Goal: Transaction & Acquisition: Purchase product/service

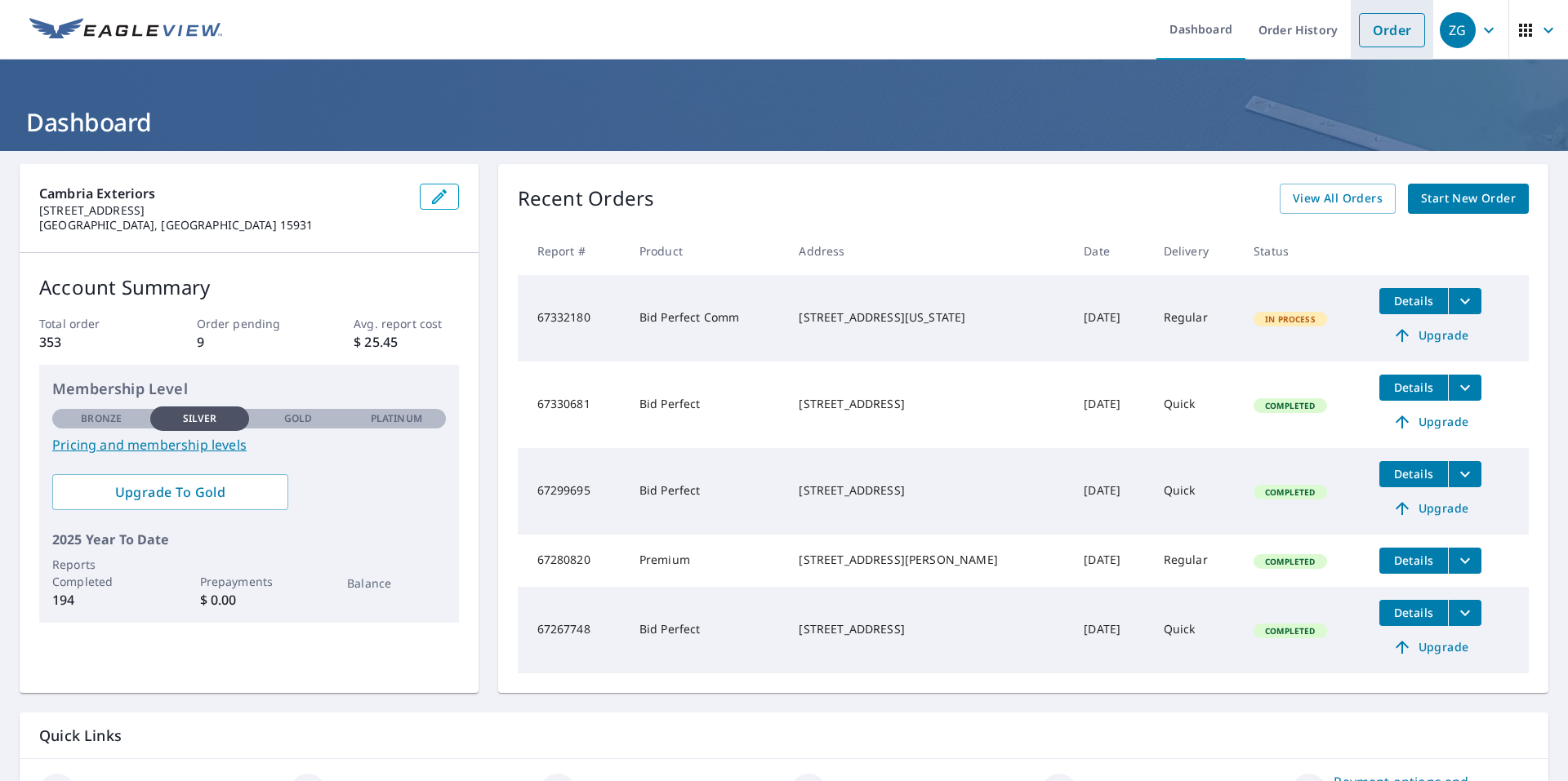
click at [1375, 36] on link "Order" at bounding box center [1392, 30] width 66 height 34
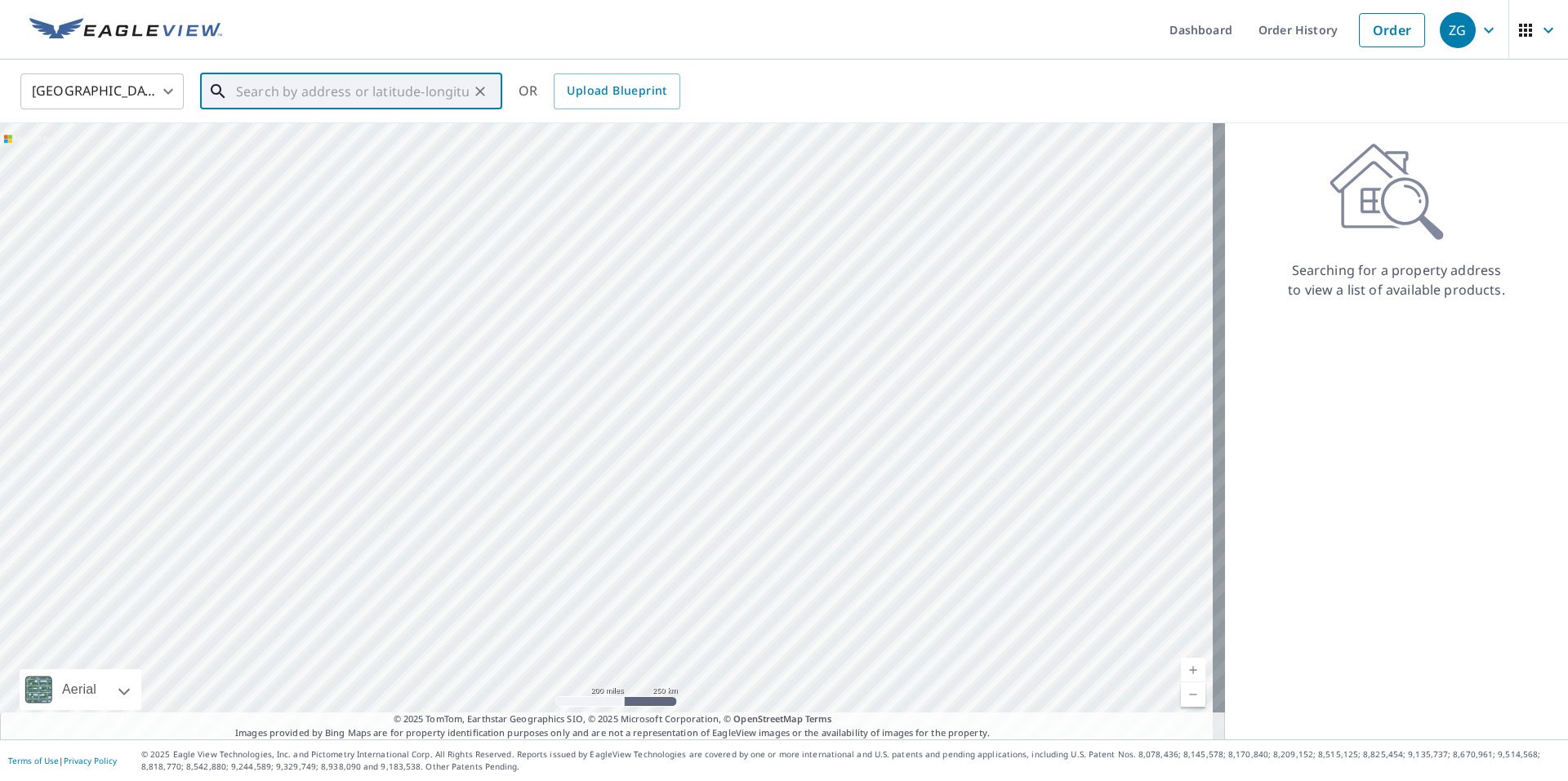
click at [273, 89] on input "text" at bounding box center [353, 91] width 233 height 45
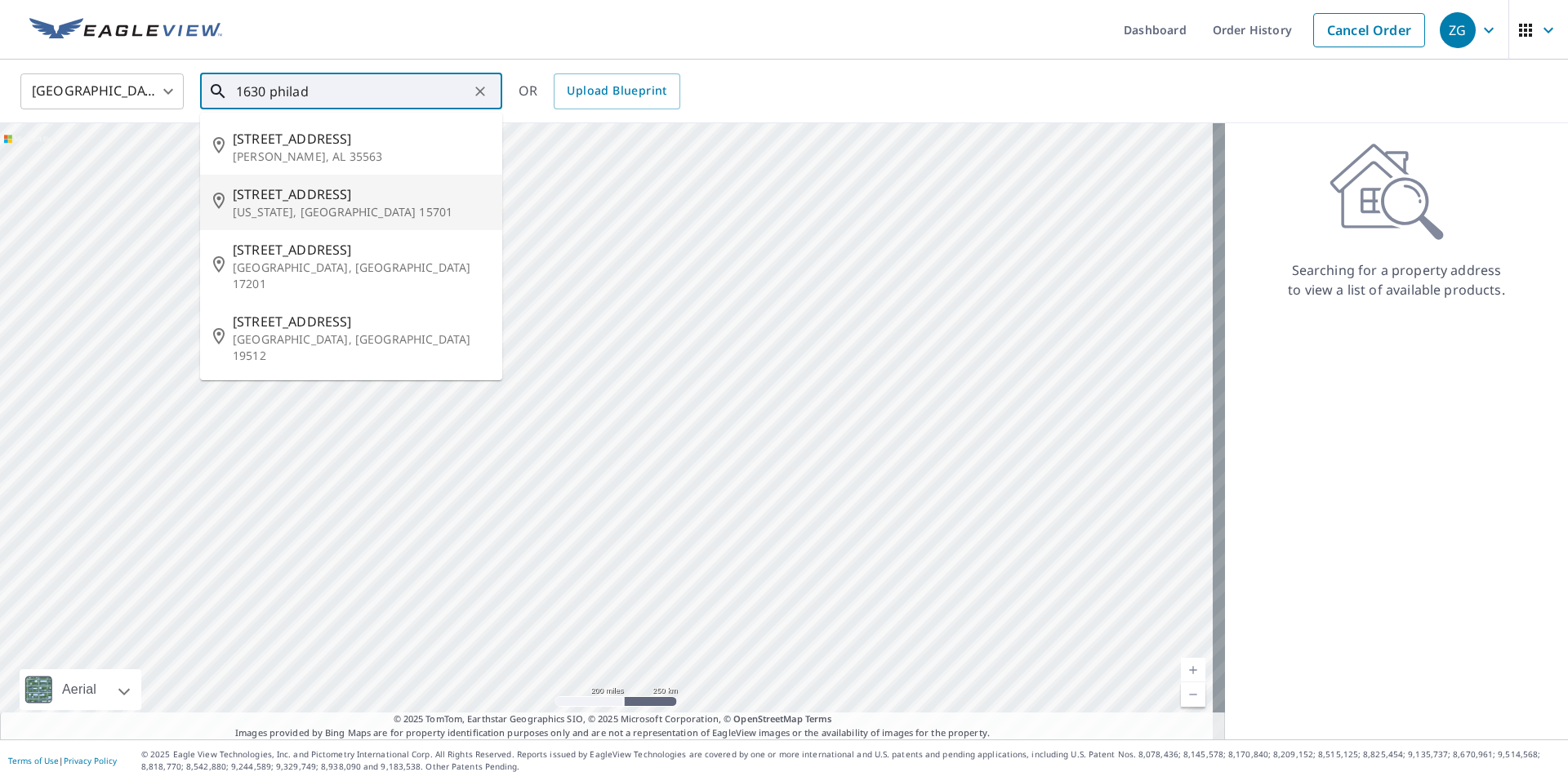
click at [336, 217] on p "Indiana, PA 15701" at bounding box center [361, 212] width 257 height 16
type input "1630 Philadelphia St Indiana, PA 15701"
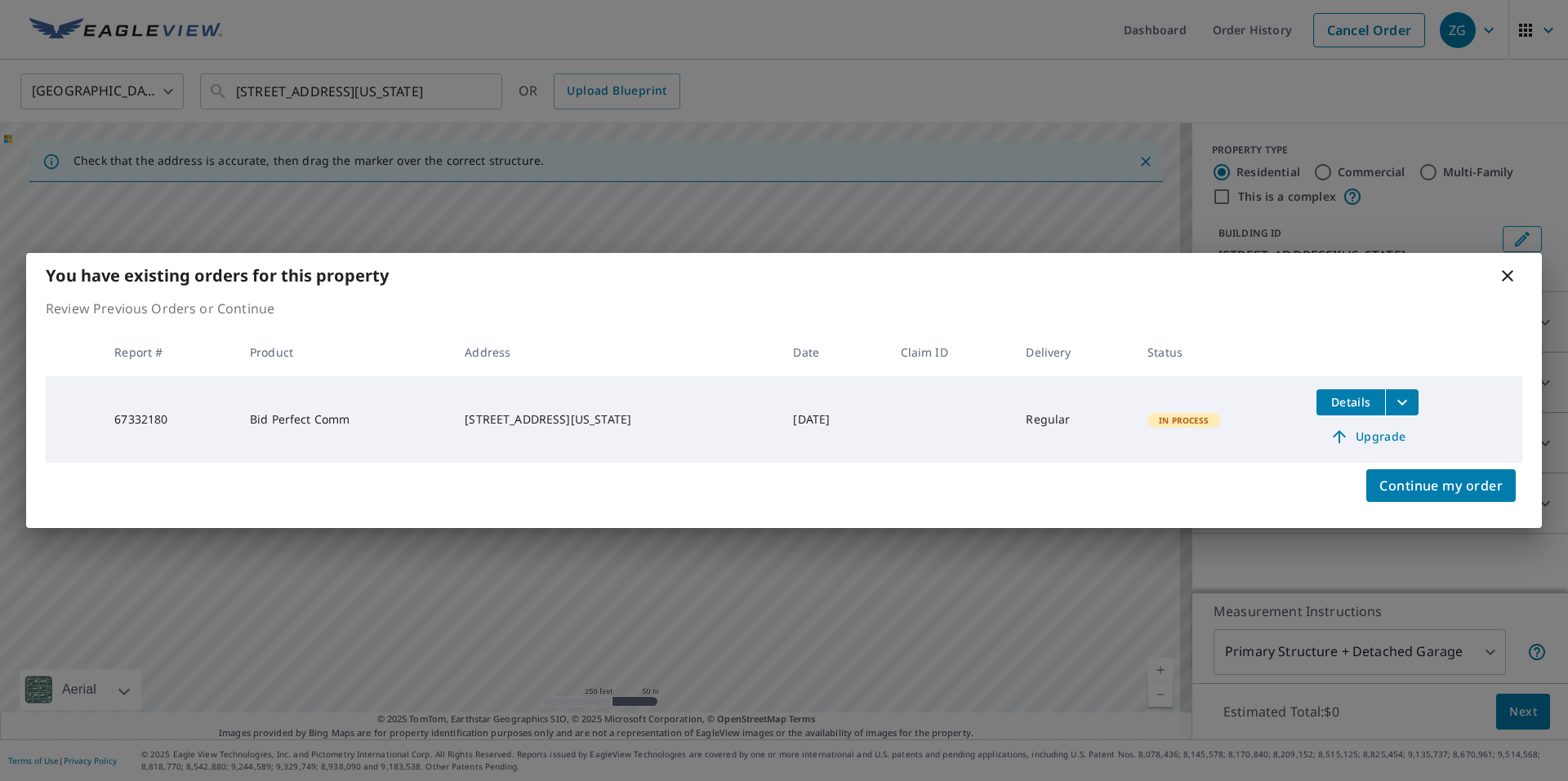
click at [1513, 275] on icon at bounding box center [1507, 275] width 20 height 20
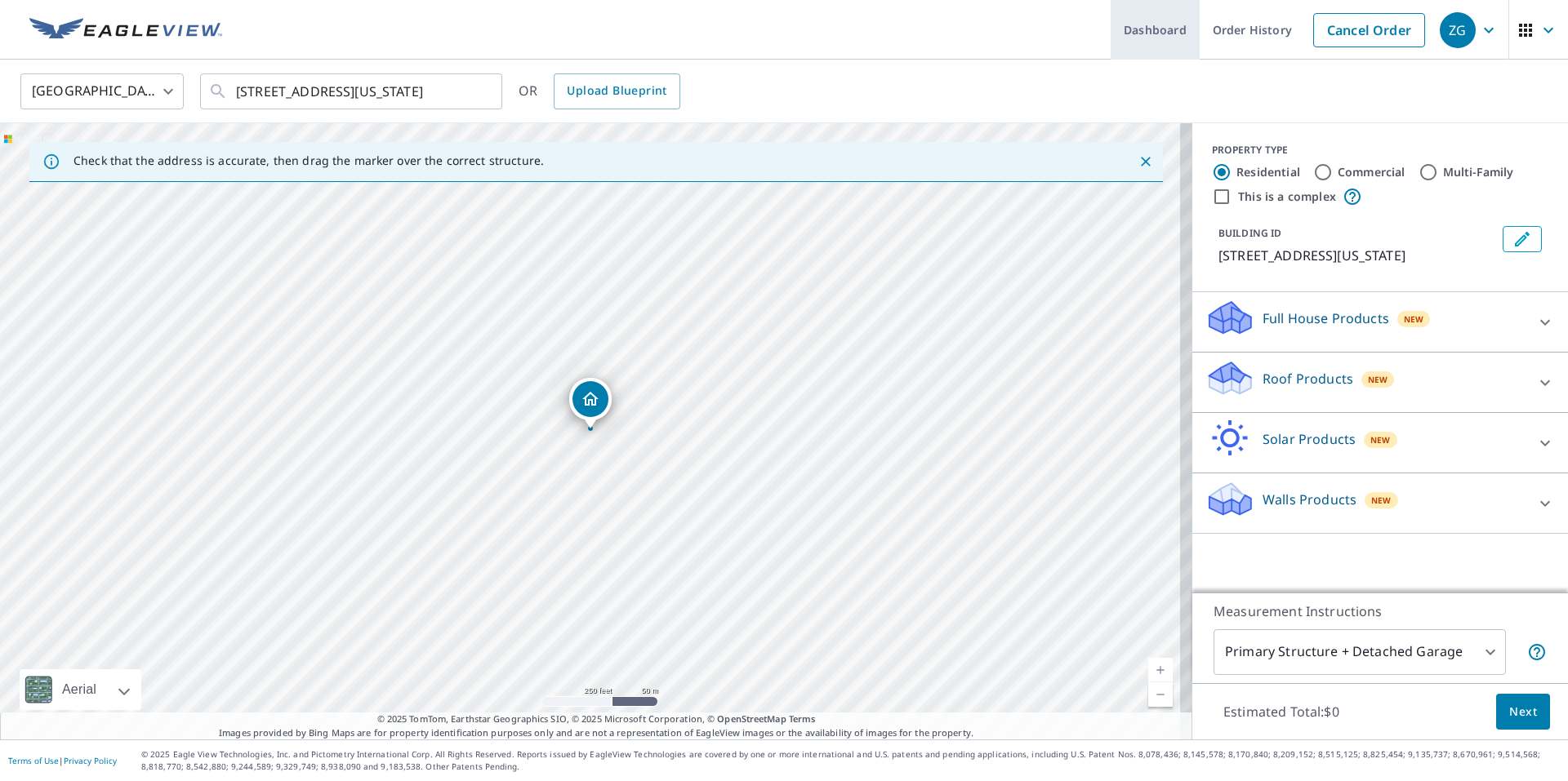
click at [1233, 35] on link "Order History" at bounding box center [1252, 30] width 105 height 60
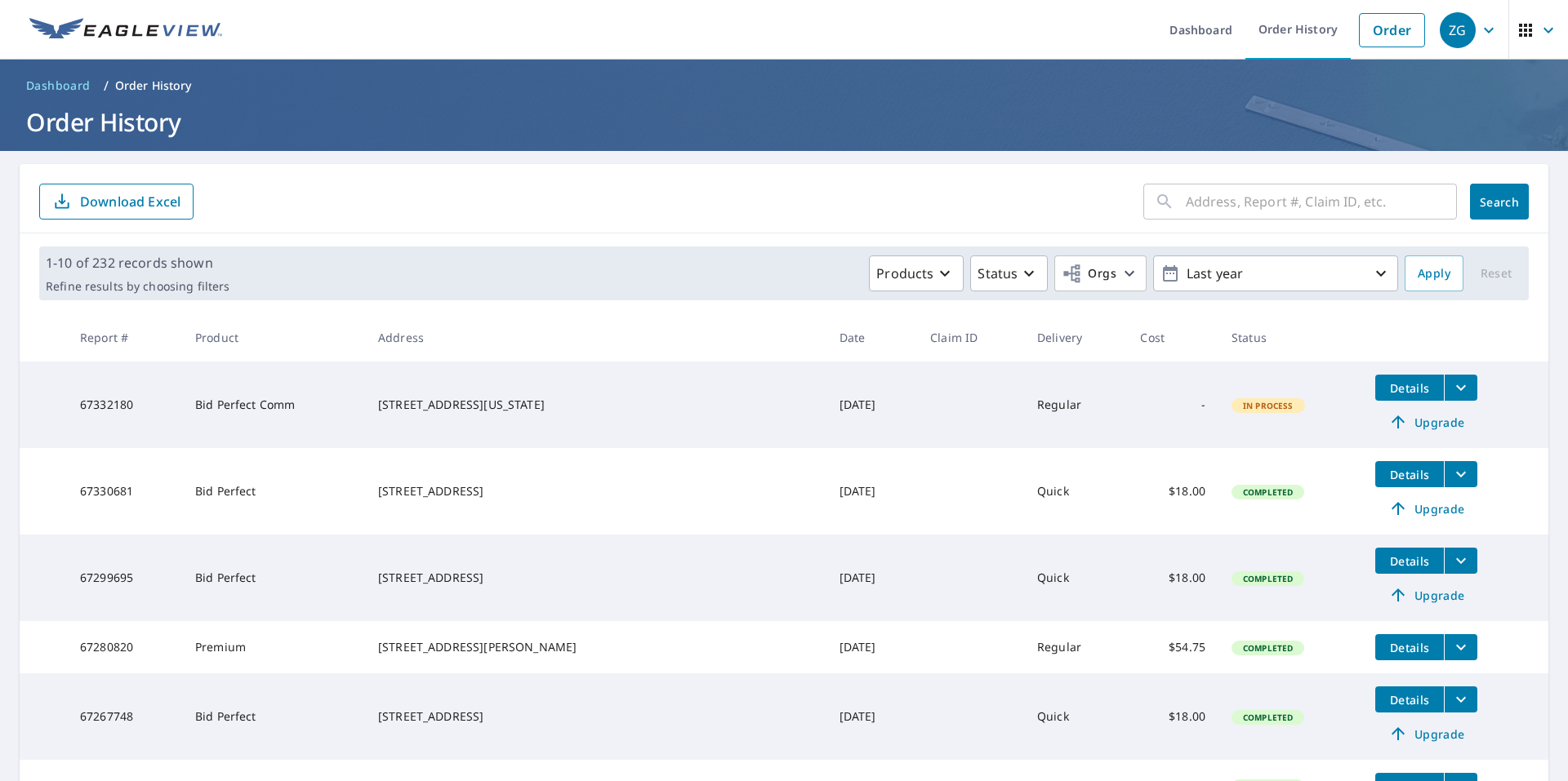
click at [1385, 382] on span "Details" at bounding box center [1409, 388] width 49 height 15
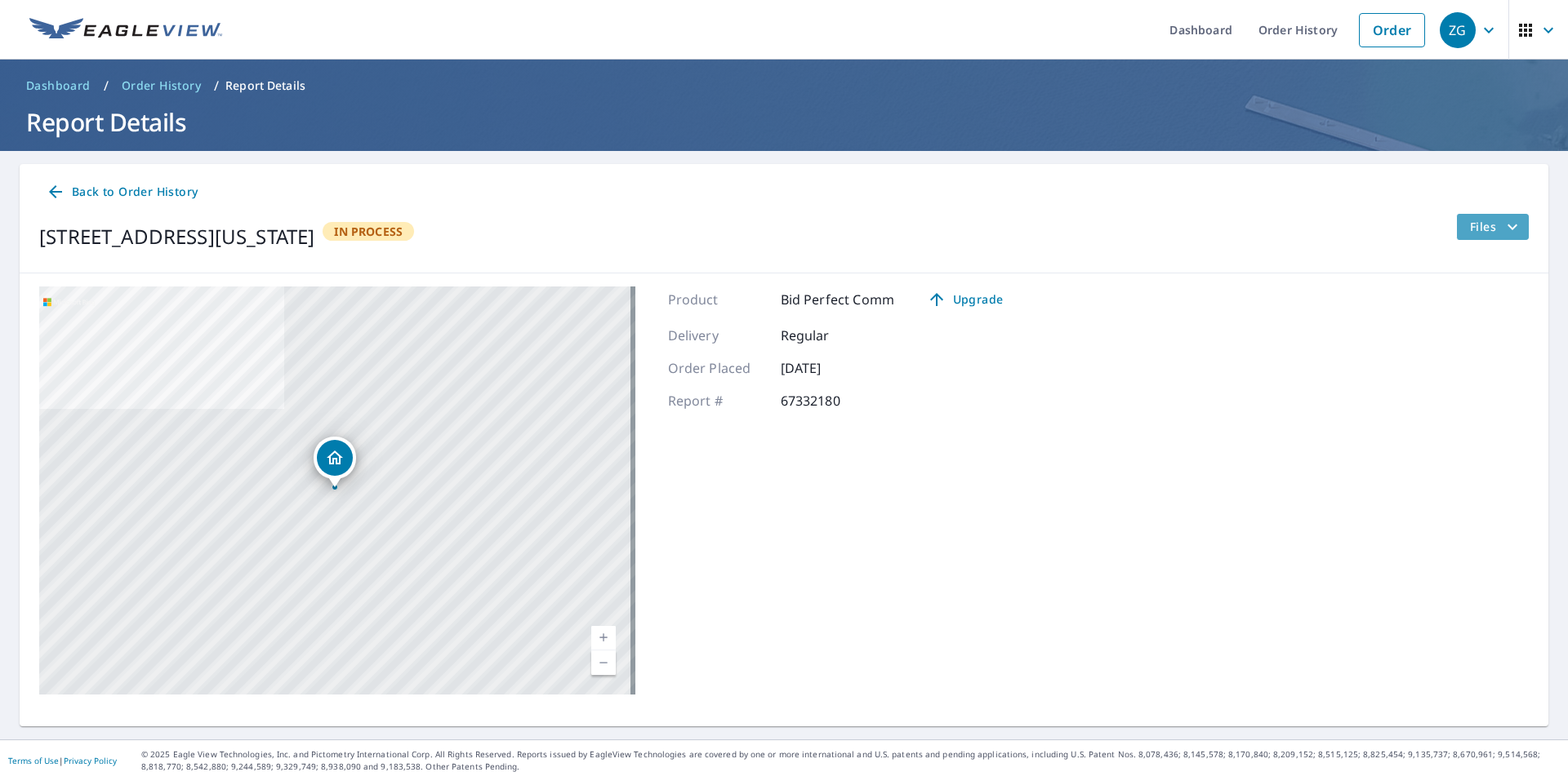
click at [1488, 223] on span "Files" at bounding box center [1495, 227] width 52 height 20
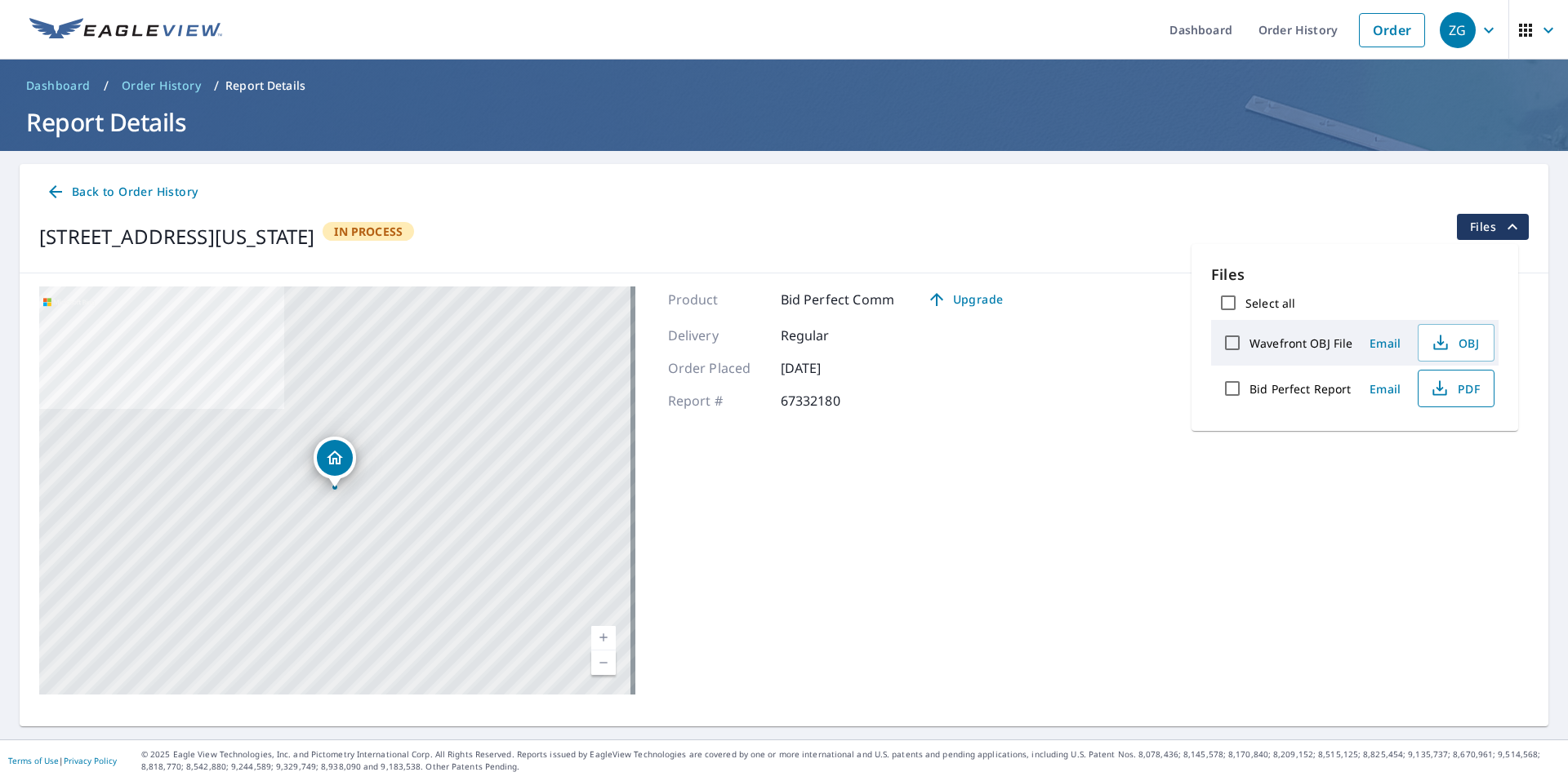
click at [1434, 386] on icon "button" at bounding box center [1440, 388] width 20 height 20
click at [1371, 30] on link "Order" at bounding box center [1392, 30] width 66 height 34
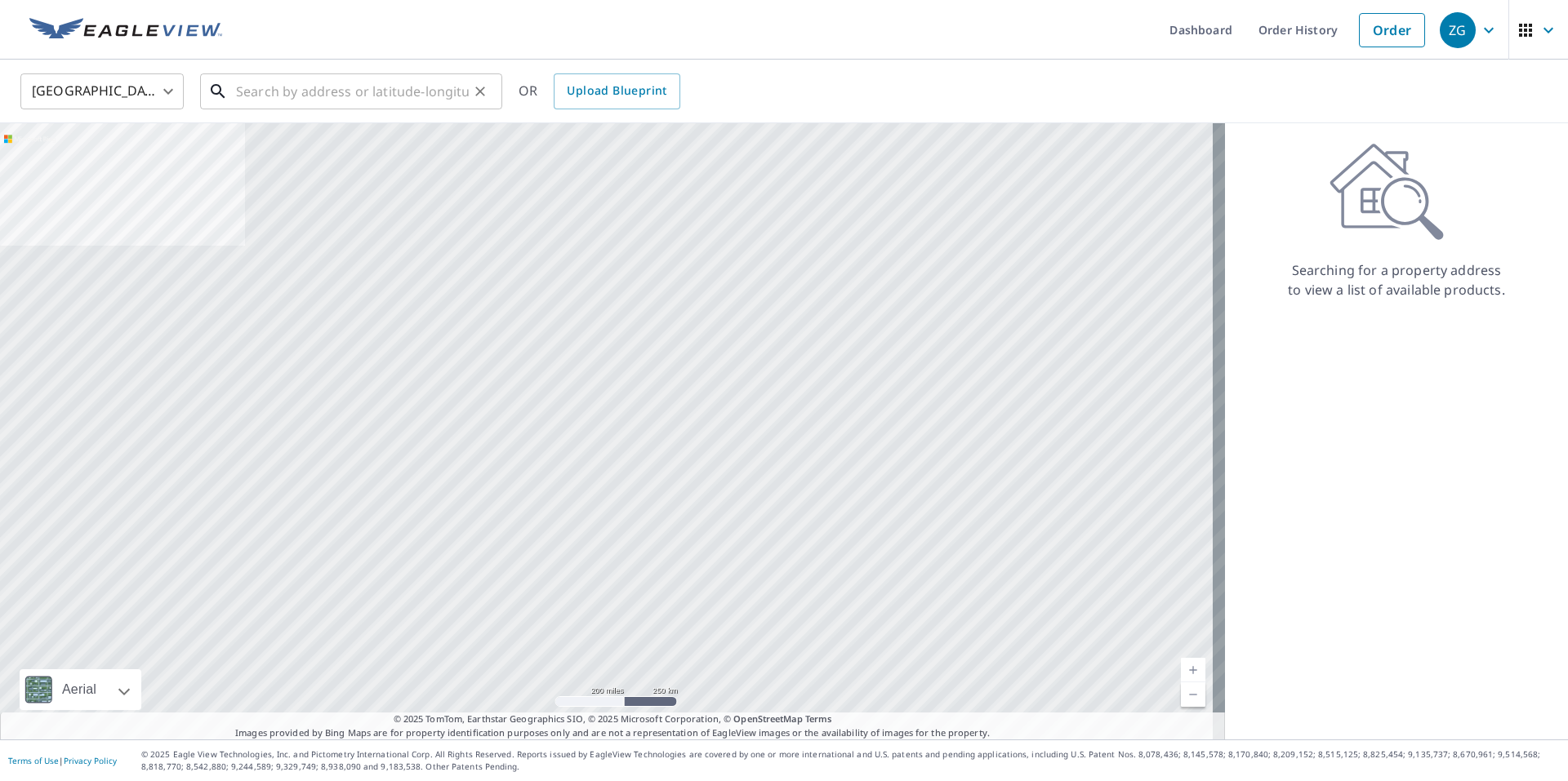
click at [324, 89] on input "text" at bounding box center [353, 91] width 233 height 45
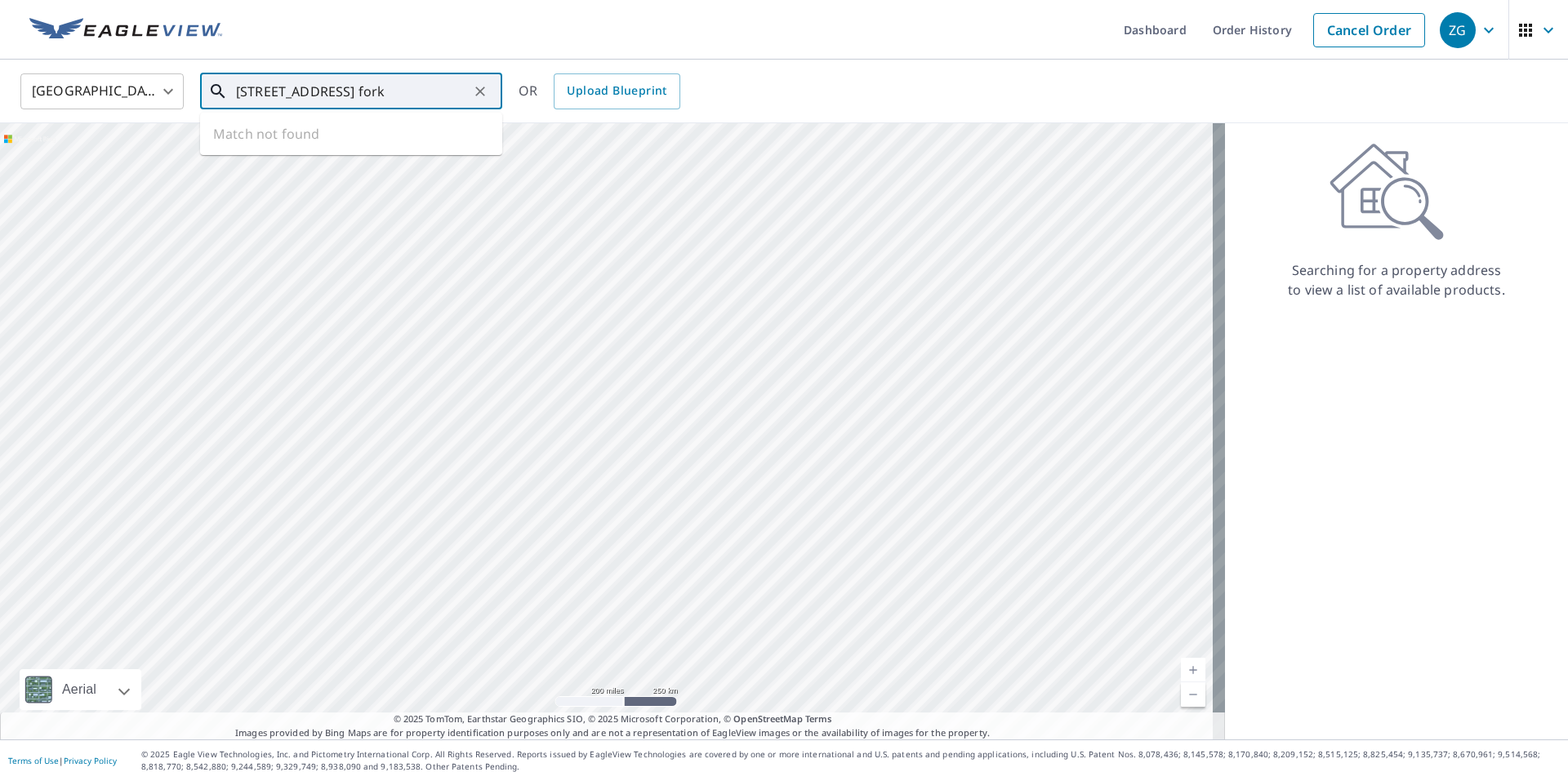
click at [328, 90] on input "271 raiders hill south fork" at bounding box center [353, 91] width 233 height 45
click at [362, 86] on input "271 south fork" at bounding box center [353, 91] width 233 height 45
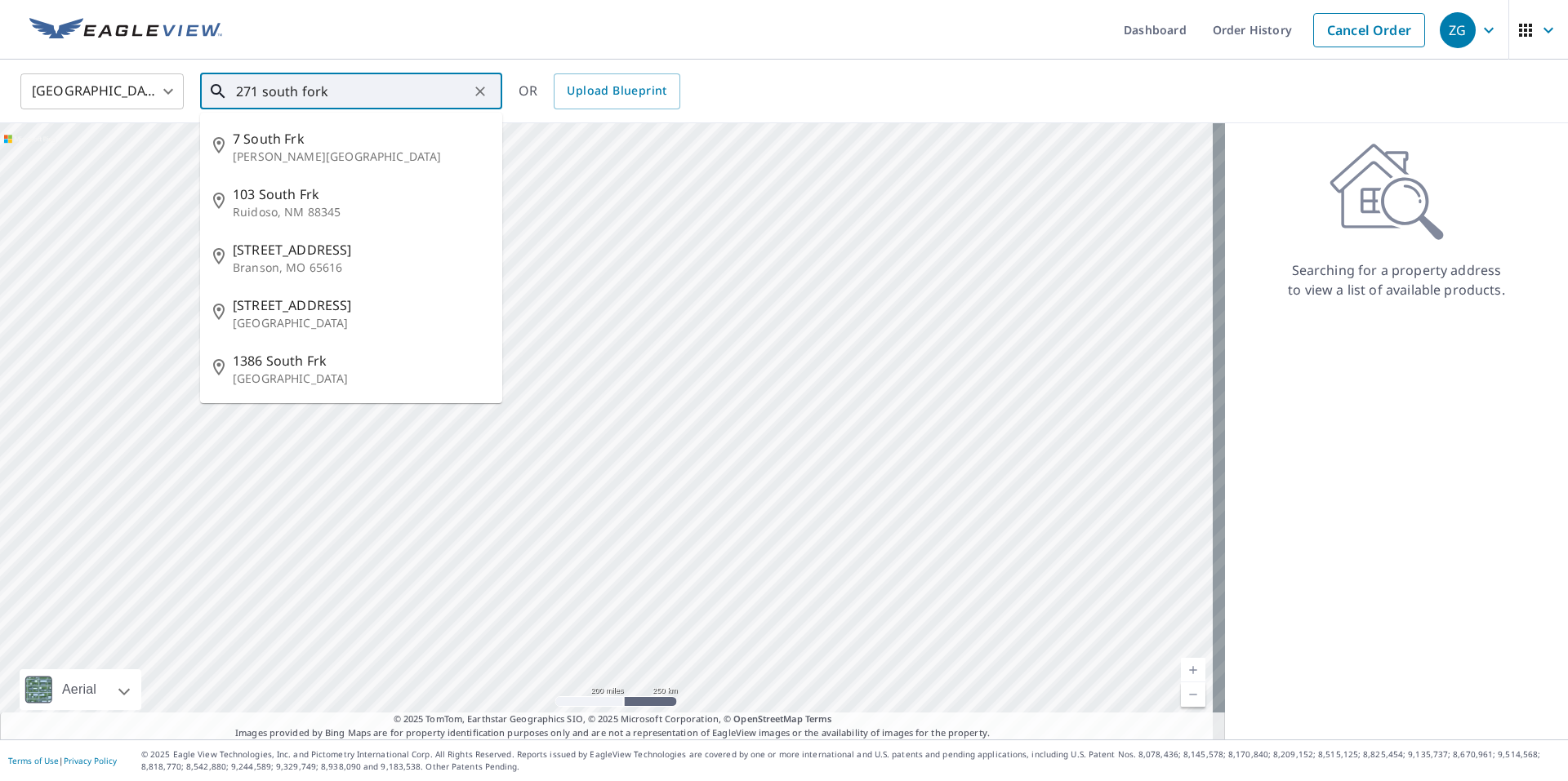
click at [266, 91] on input "271 south fork" at bounding box center [353, 91] width 233 height 45
drag, startPoint x: 332, startPoint y: 91, endPoint x: 269, endPoint y: 86, distance: 63.2
click at [262, 88] on input "271 south fork" at bounding box center [353, 91] width 233 height 45
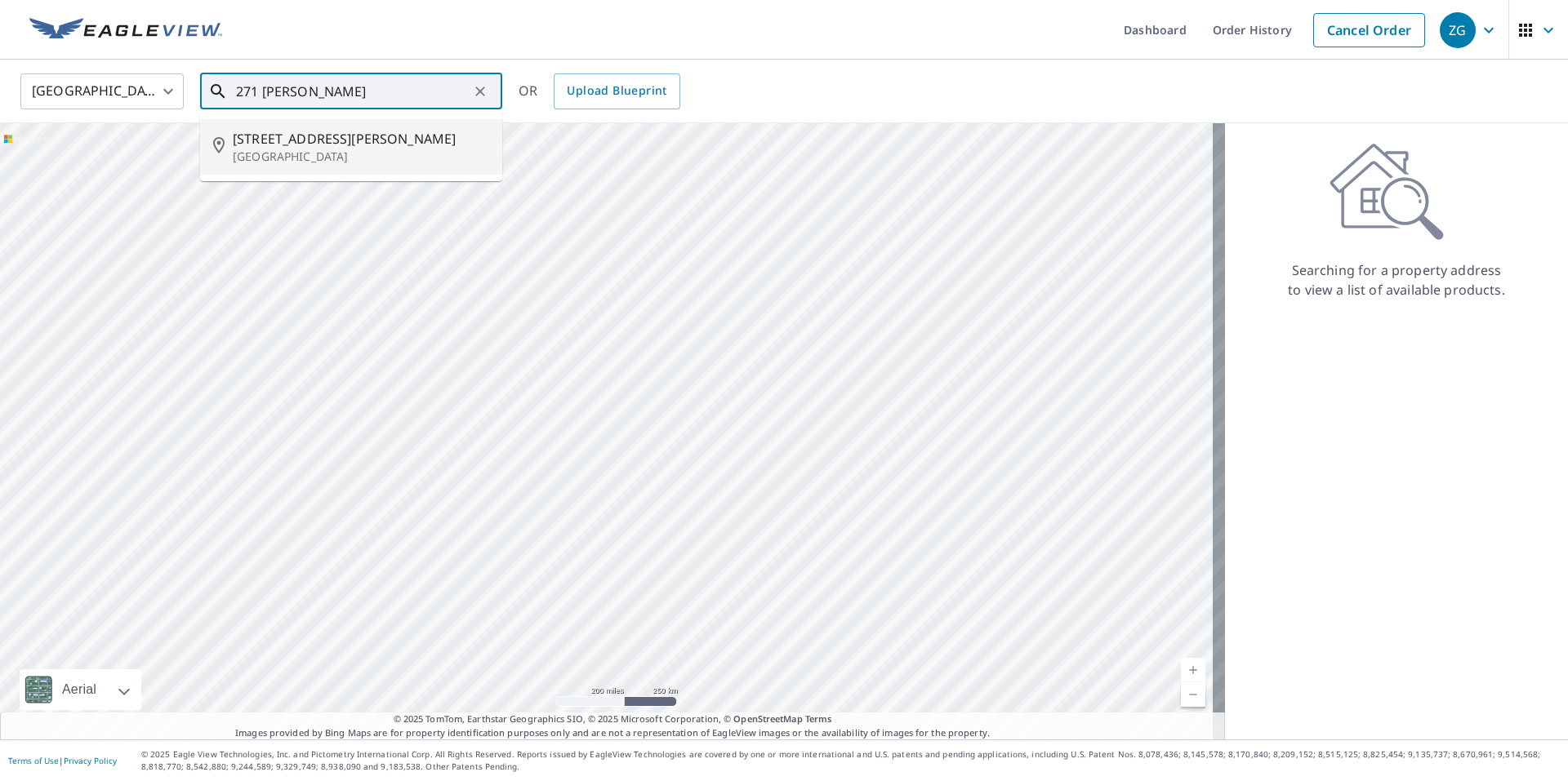
click at [354, 135] on span "[STREET_ADDRESS][PERSON_NAME]" at bounding box center [361, 139] width 257 height 20
type input "[STREET_ADDRESS][PERSON_NAME]"
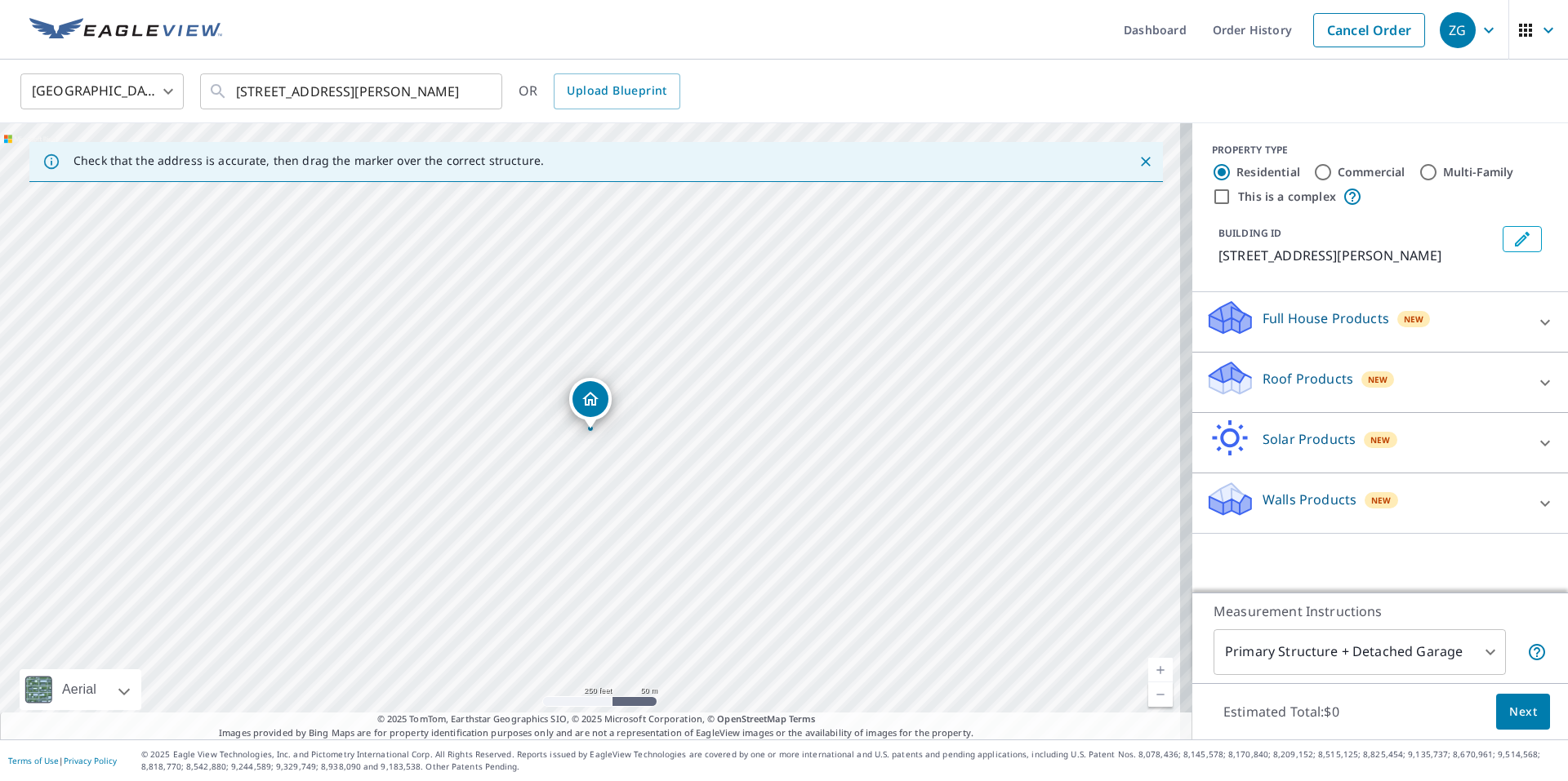
click at [1510, 386] on div "Roof Products New" at bounding box center [1365, 382] width 320 height 46
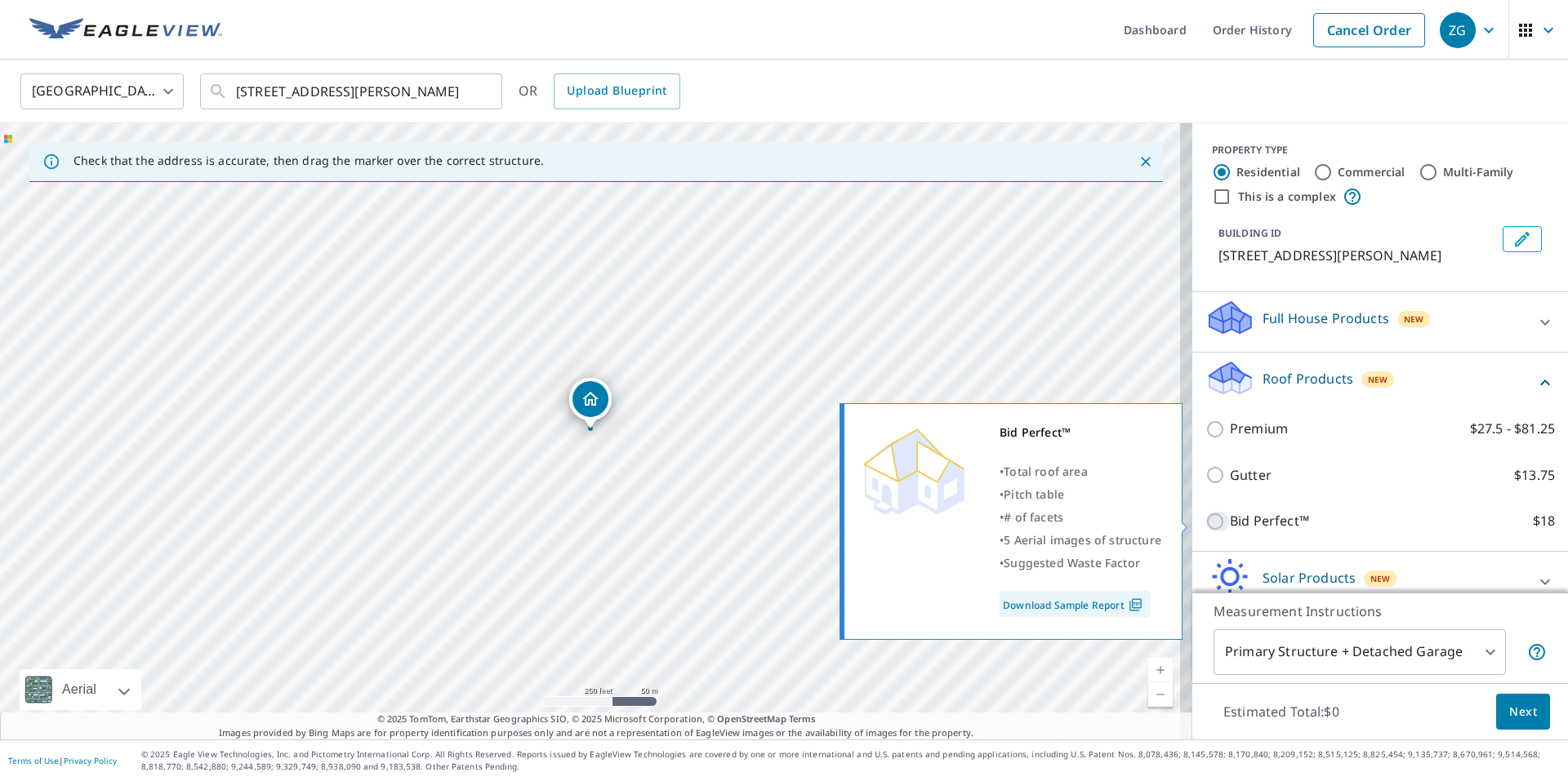
click at [1208, 514] on input "Bid Perfect™ $18" at bounding box center [1217, 521] width 25 height 20
checkbox input "true"
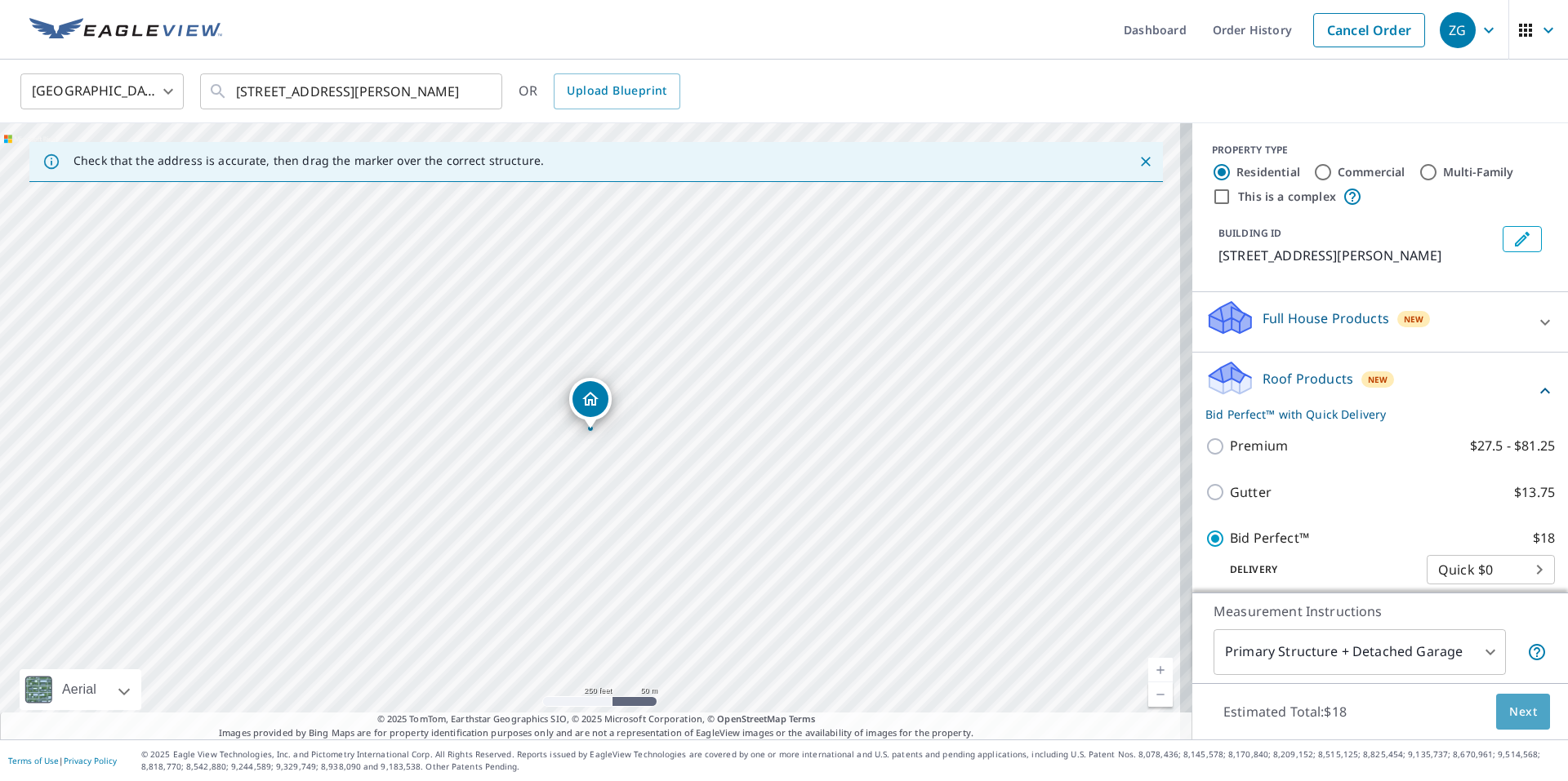
click at [1518, 708] on span "Next" at bounding box center [1523, 713] width 27 height 21
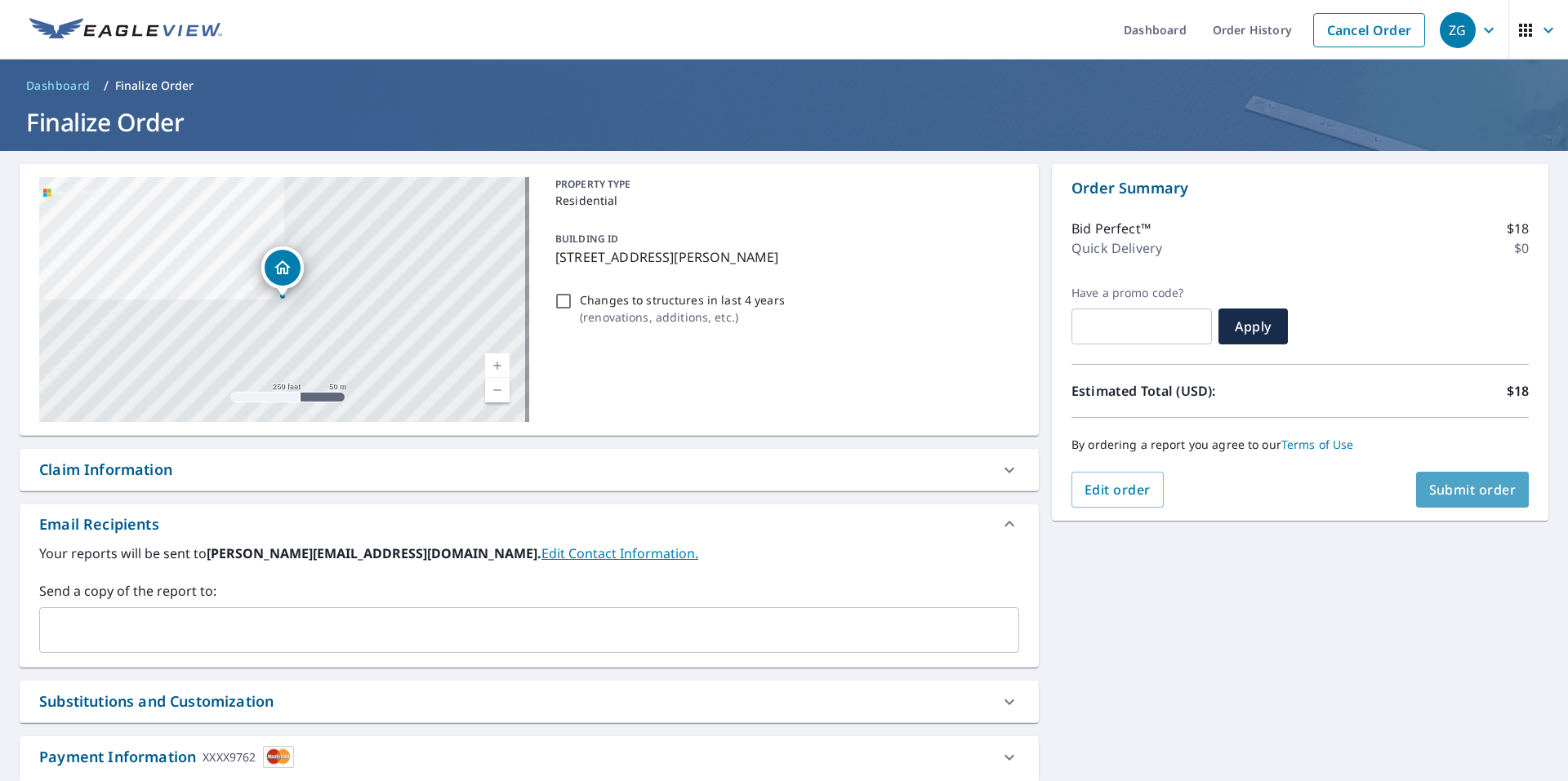
click at [1465, 493] on span "Submit order" at bounding box center [1473, 489] width 87 height 18
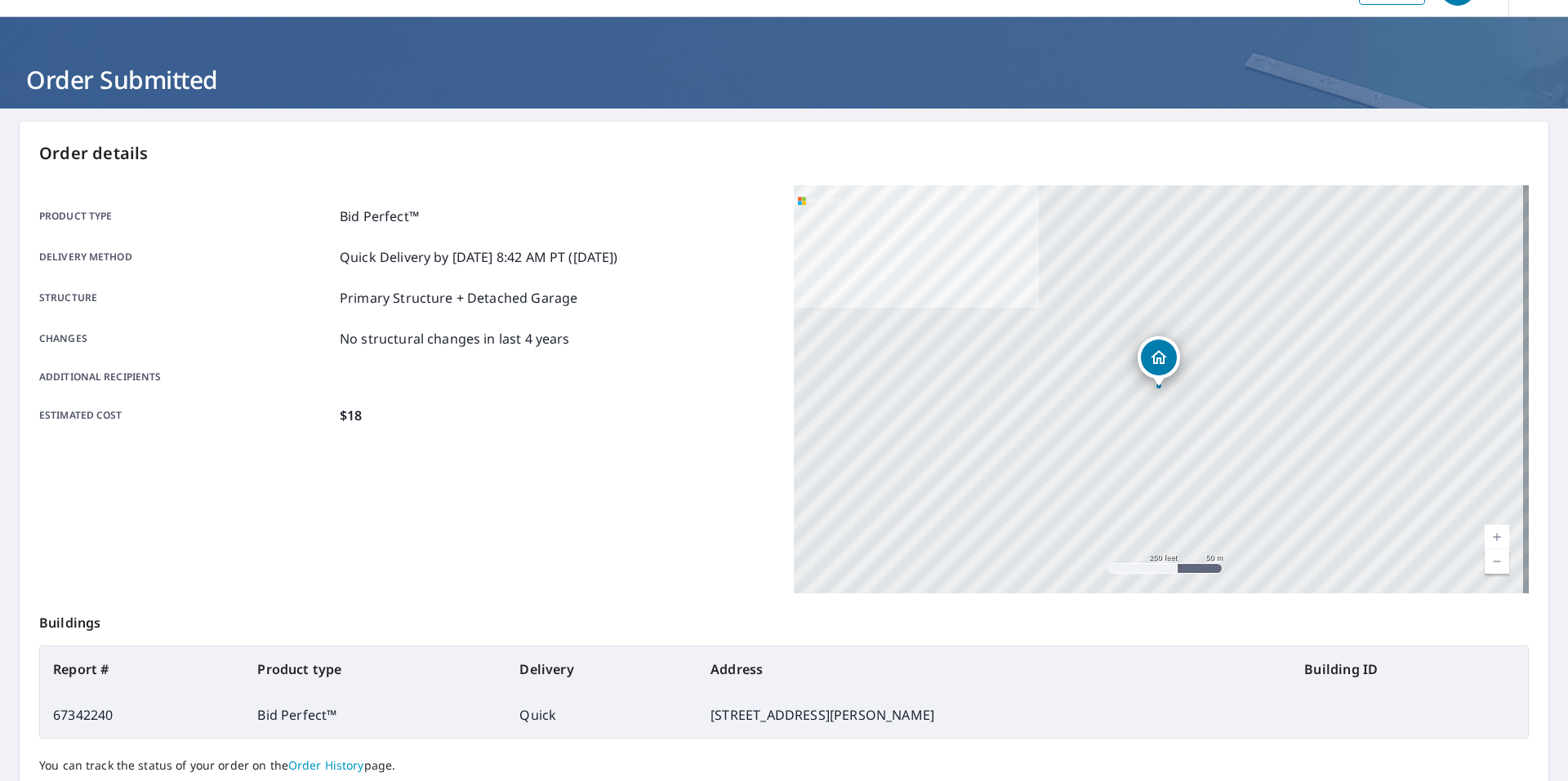
scroll to position [81, 0]
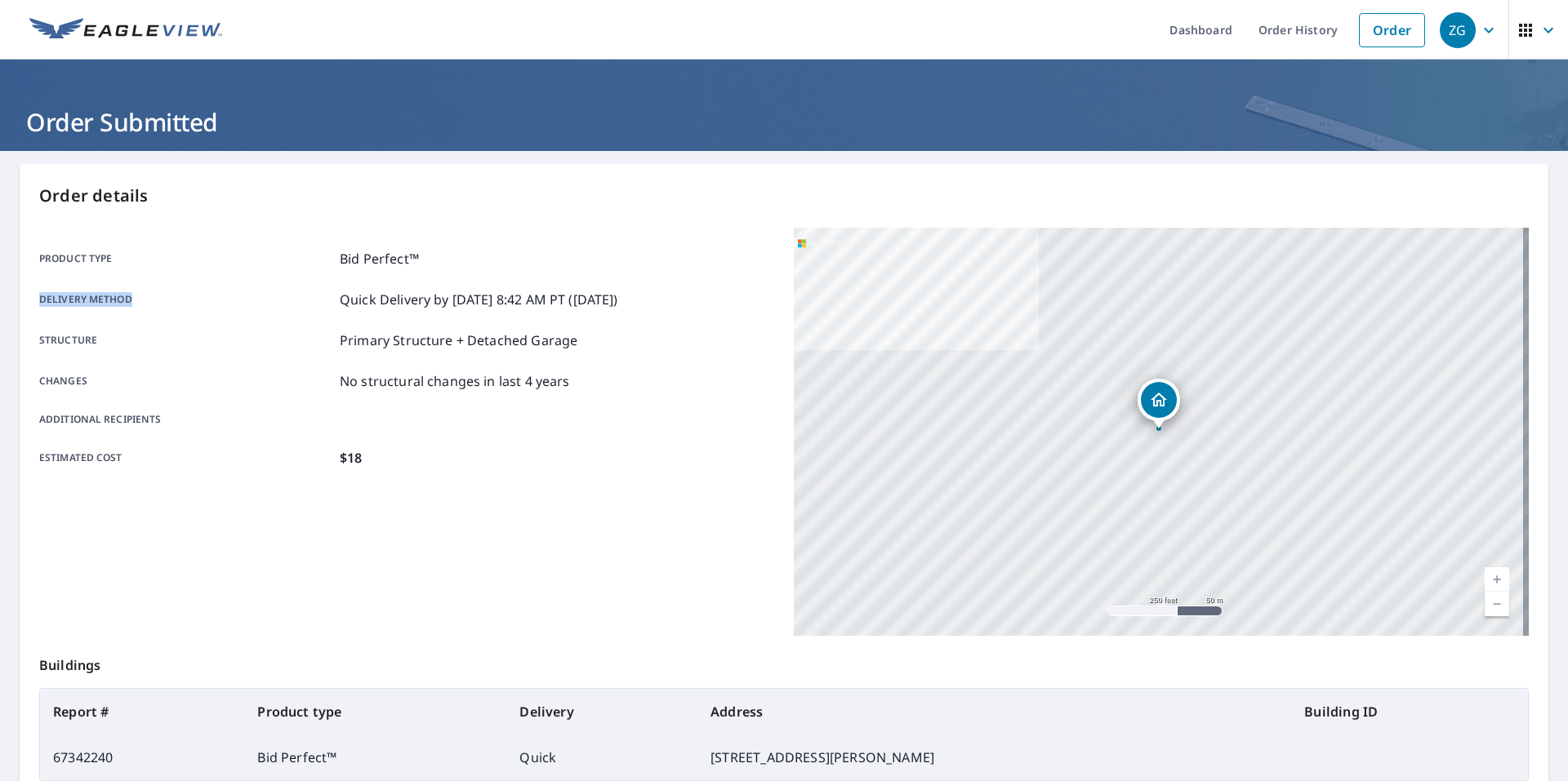
click at [913, 353] on div "Product type Bid Perfect™ Delivery method Quick Delivery by [DATE] 8:42 AM PT (…" at bounding box center [784, 431] width 1489 height 408
click at [686, 261] on div "Product type Bid Perfect™" at bounding box center [407, 258] width 735 height 20
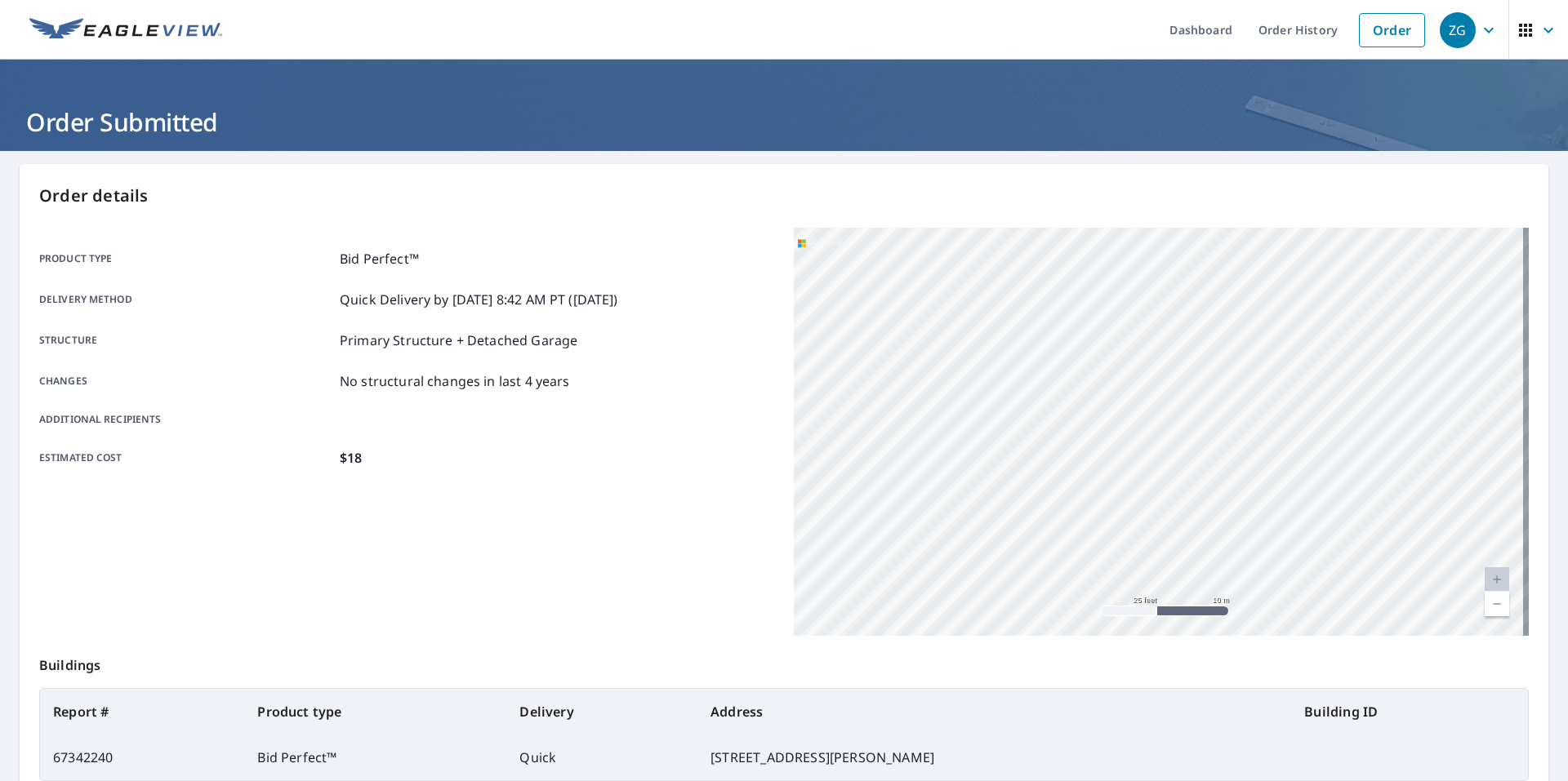
drag, startPoint x: 1094, startPoint y: 351, endPoint x: 1253, endPoint y: 670, distance: 356.4
click at [1300, 732] on div "Order details Product type Bid Perfect™ Delivery method Quick Delivery by [DATE…" at bounding box center [784, 535] width 1529 height 742
click at [1128, 417] on div "[STREET_ADDRESS][PERSON_NAME]" at bounding box center [1161, 431] width 735 height 408
drag, startPoint x: 1124, startPoint y: 575, endPoint x: 1167, endPoint y: 664, distance: 98.8
click at [1167, 664] on div "Order details Product type Bid Perfect™ Delivery method Quick Delivery by [DATE…" at bounding box center [784, 535] width 1529 height 742
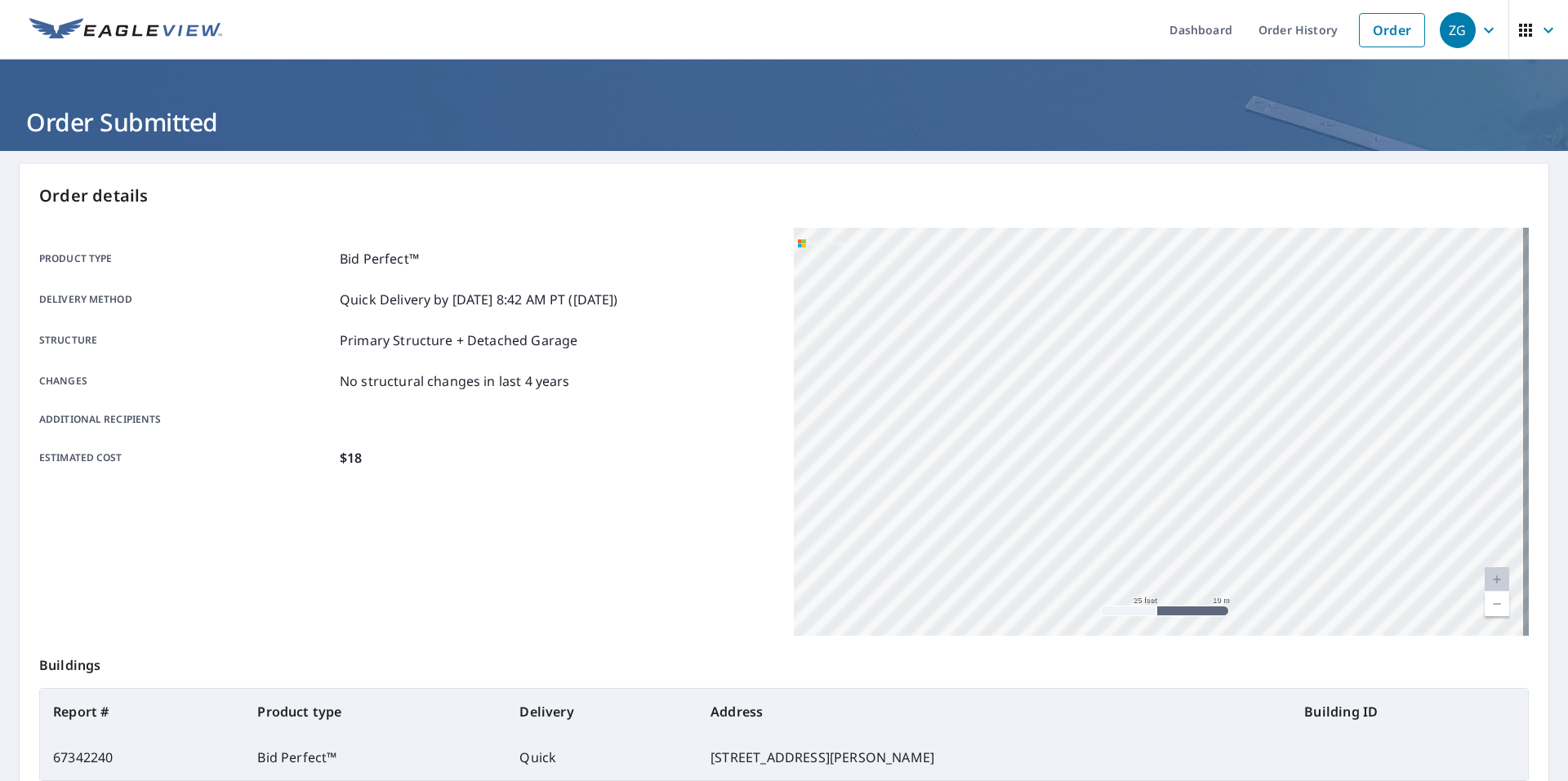
drag, startPoint x: 1102, startPoint y: 288, endPoint x: 1087, endPoint y: 344, distance: 58.0
click at [1087, 344] on div "[STREET_ADDRESS][PERSON_NAME]" at bounding box center [1161, 431] width 735 height 408
drag, startPoint x: 990, startPoint y: 280, endPoint x: 1007, endPoint y: 390, distance: 111.3
click at [1007, 390] on div "[STREET_ADDRESS][PERSON_NAME]" at bounding box center [1161, 431] width 735 height 408
